Goal: Find specific page/section: Find specific page/section

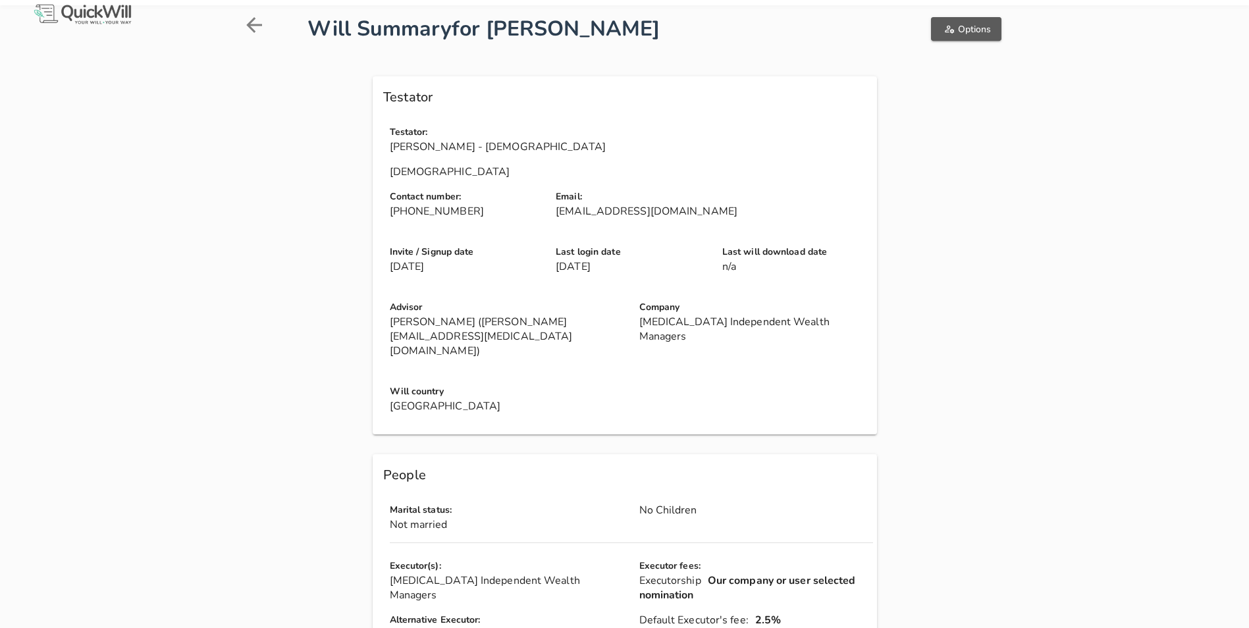
click at [991, 35] on span "Options" at bounding box center [966, 29] width 49 height 13
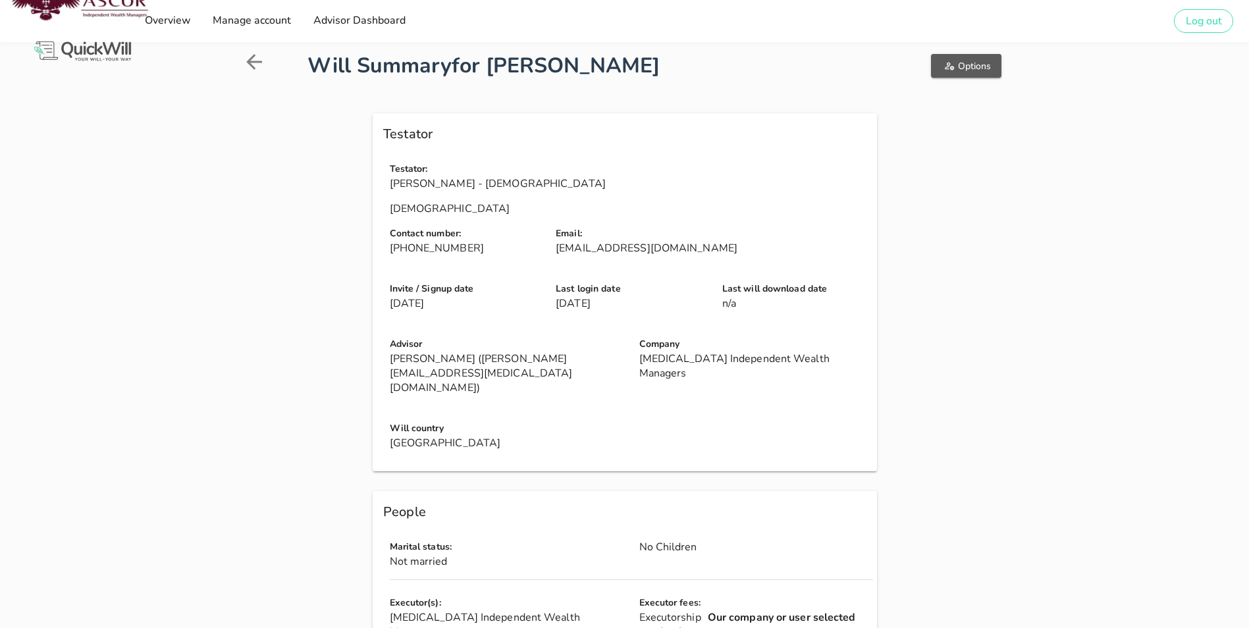
click at [991, 65] on span "Options" at bounding box center [966, 66] width 49 height 13
click at [991, 67] on span "Options" at bounding box center [966, 66] width 49 height 13
click at [165, 20] on span "Overview" at bounding box center [167, 20] width 47 height 14
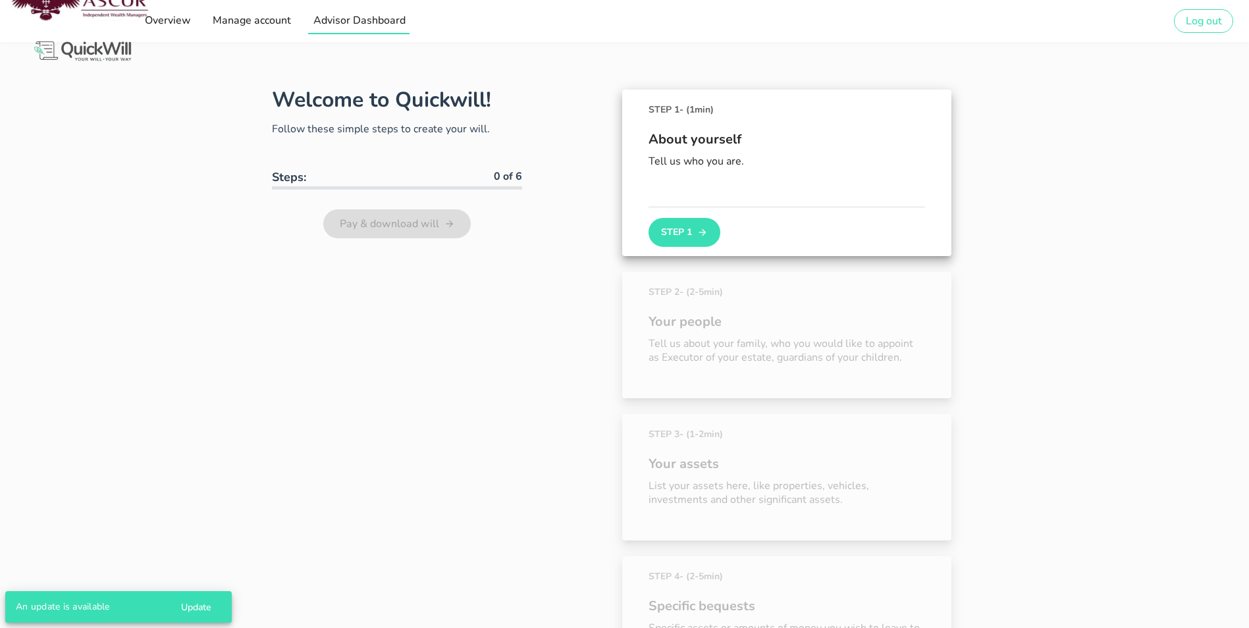
click at [361, 11] on link "Advisor Dashboard" at bounding box center [358, 21] width 101 height 26
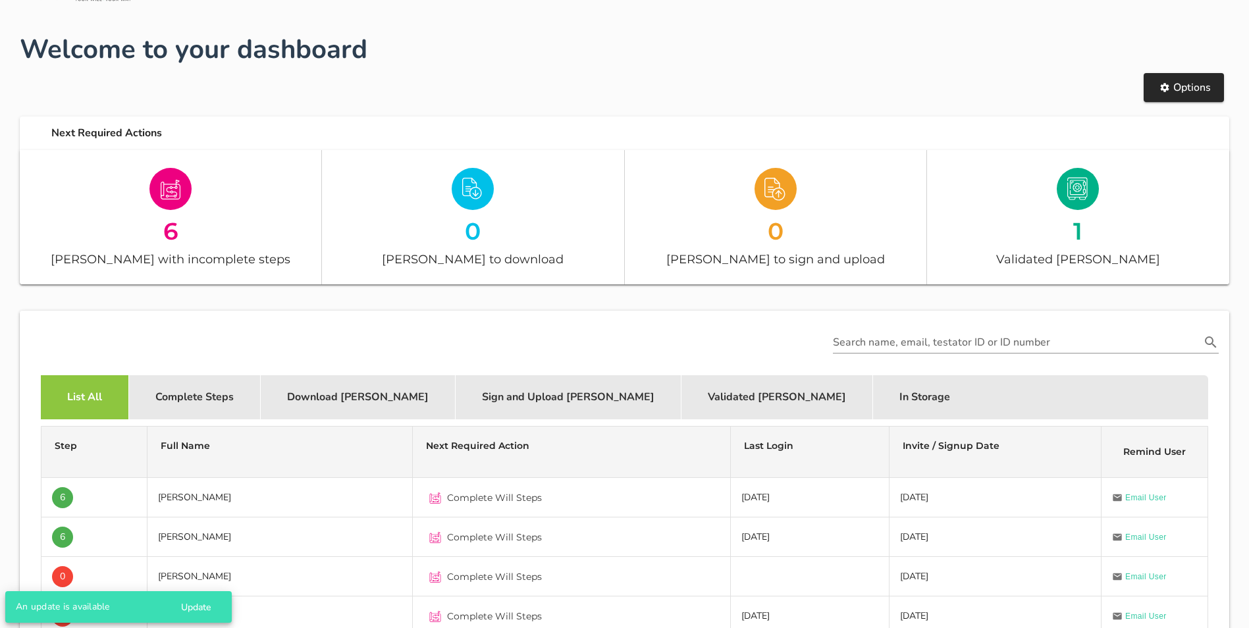
scroll to position [132, 0]
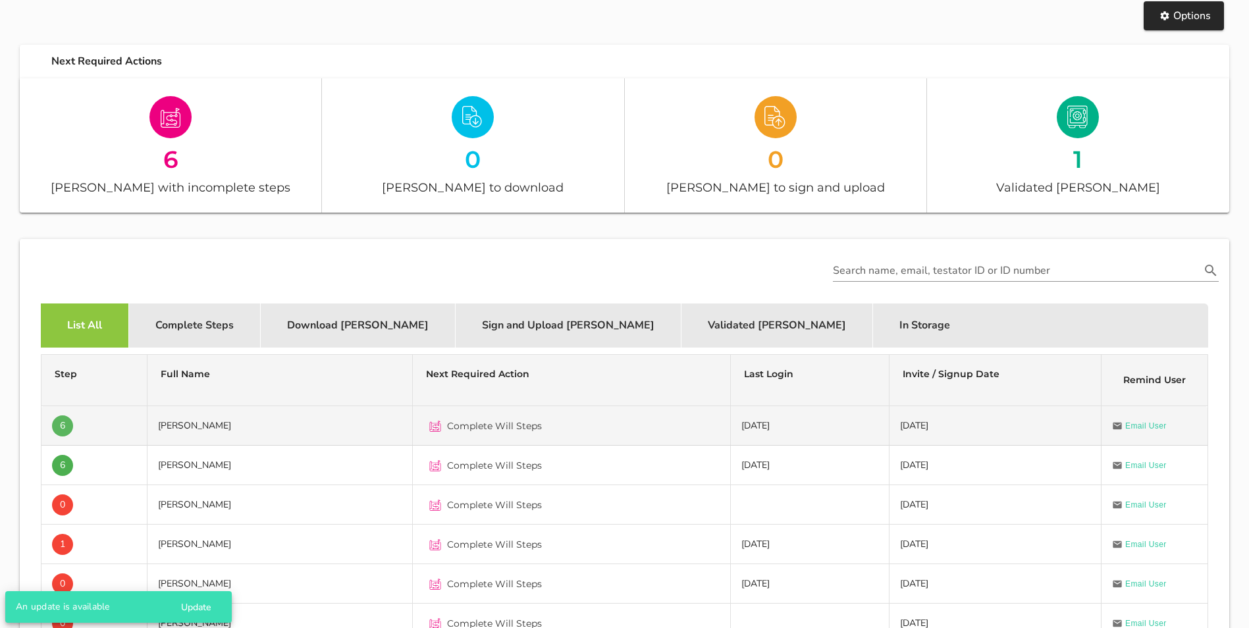
click at [60, 424] on span "6" at bounding box center [62, 426] width 5 height 21
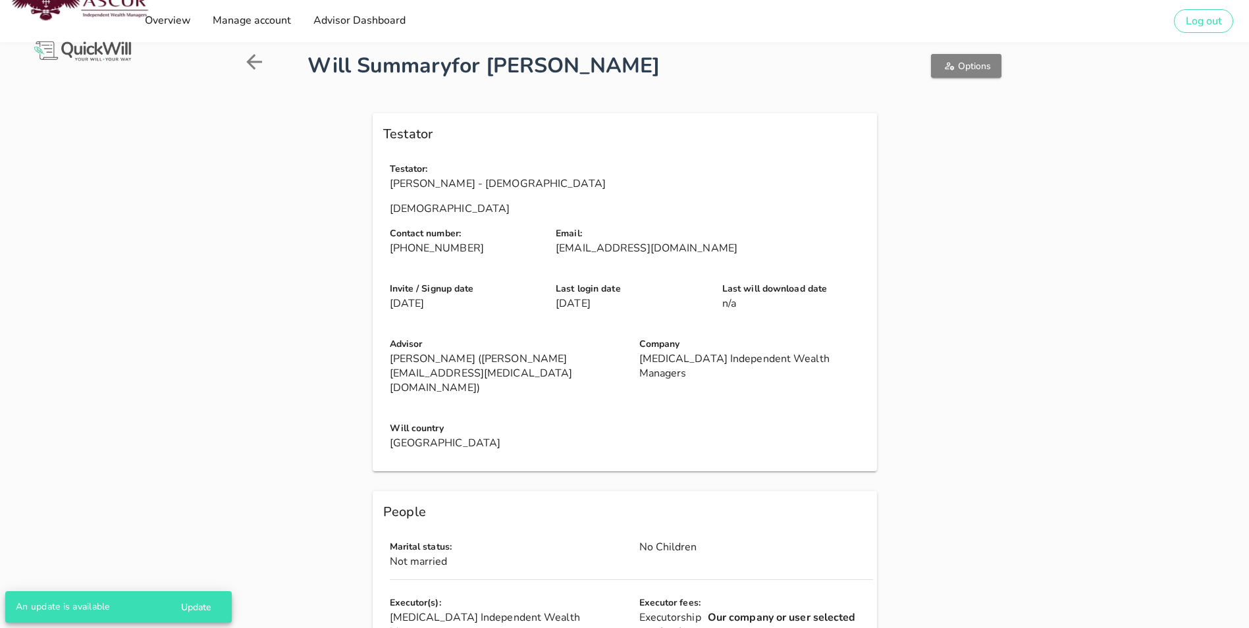
click at [991, 65] on span "Options" at bounding box center [966, 66] width 49 height 13
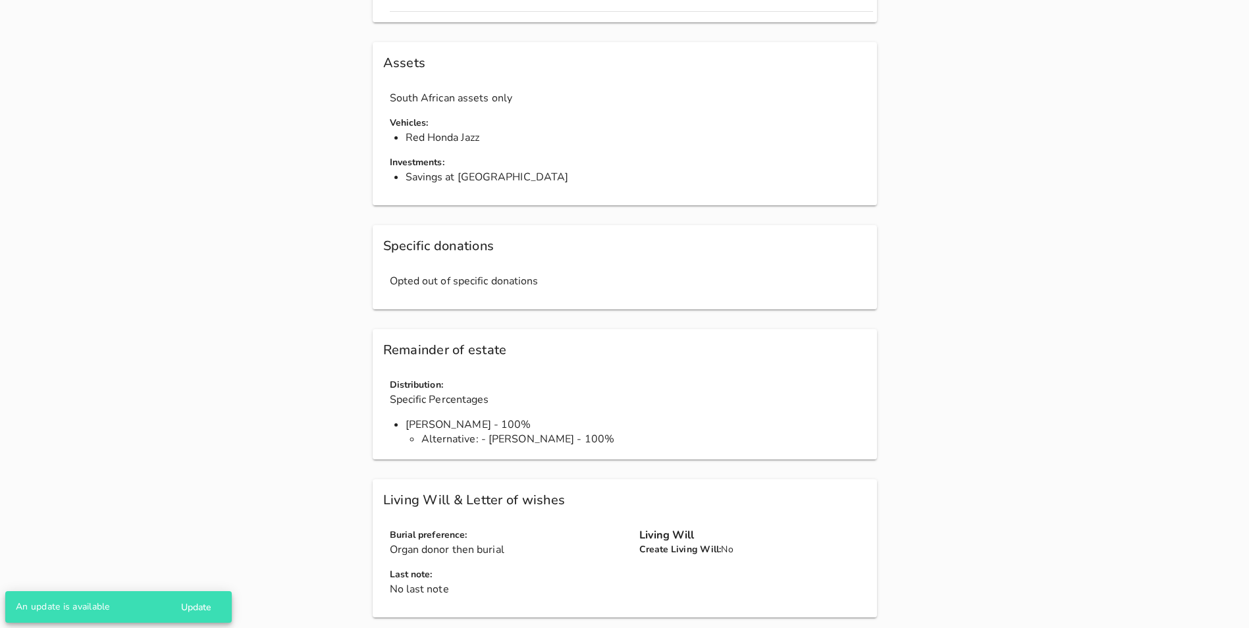
scroll to position [659, 0]
